Goal: Check status: Check status

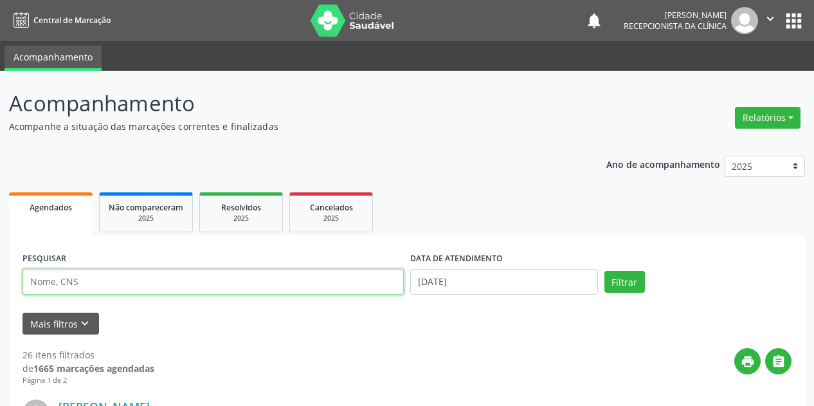
click at [69, 277] on input "text" at bounding box center [213, 282] width 381 height 26
type input "SUELI"
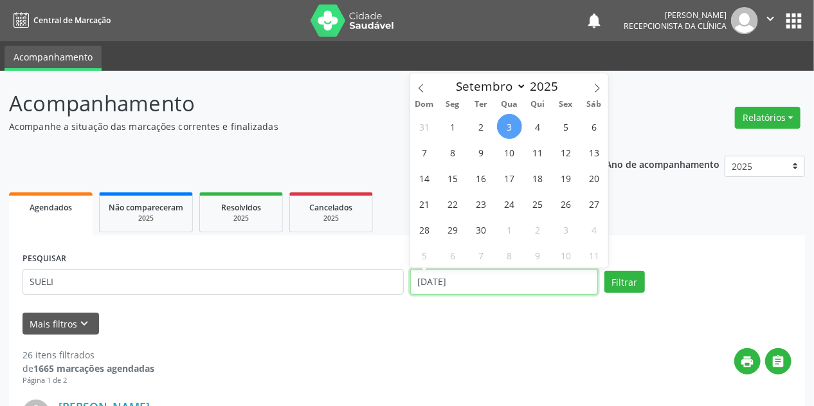
click at [443, 283] on input "[DATE]" at bounding box center [504, 282] width 188 height 26
click at [532, 125] on span "4" at bounding box center [537, 126] width 25 height 25
type input "04/09/2025"
click at [532, 125] on span "4" at bounding box center [537, 126] width 25 height 25
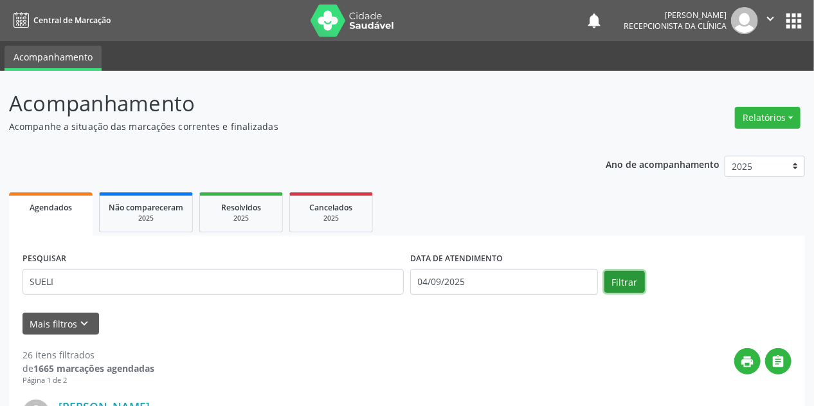
click at [622, 279] on button "Filtrar" at bounding box center [624, 282] width 41 height 22
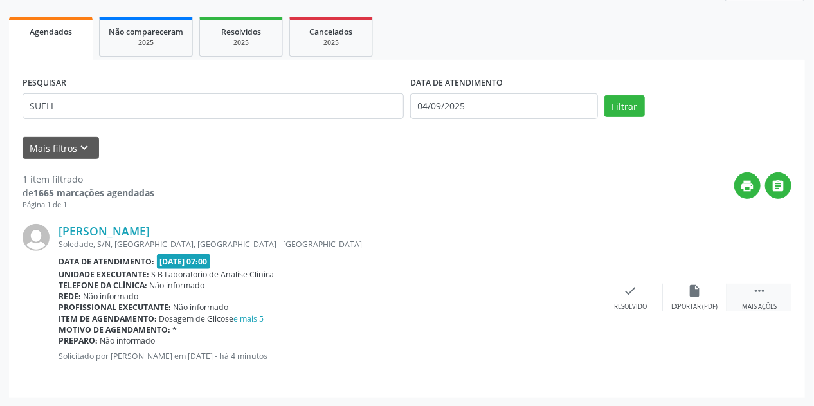
click at [763, 297] on div " Mais ações" at bounding box center [759, 298] width 64 height 28
click at [572, 298] on div "print Imprimir" at bounding box center [566, 298] width 64 height 28
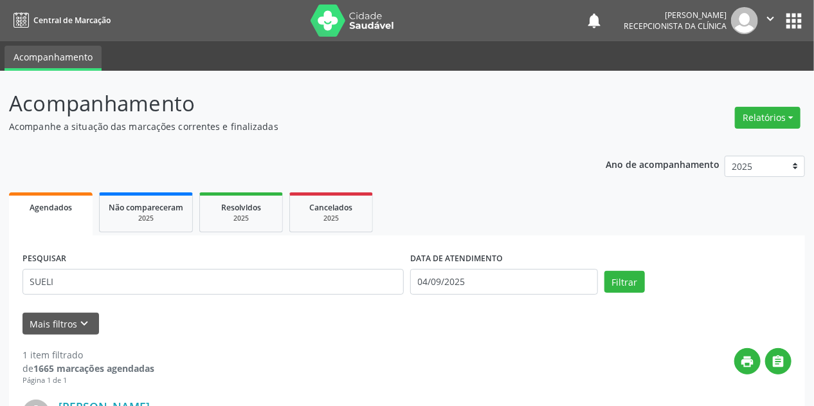
click at [312, 18] on img at bounding box center [353, 21] width 84 height 32
click at [313, 18] on img at bounding box center [353, 21] width 84 height 32
